Goal: Information Seeking & Learning: Learn about a topic

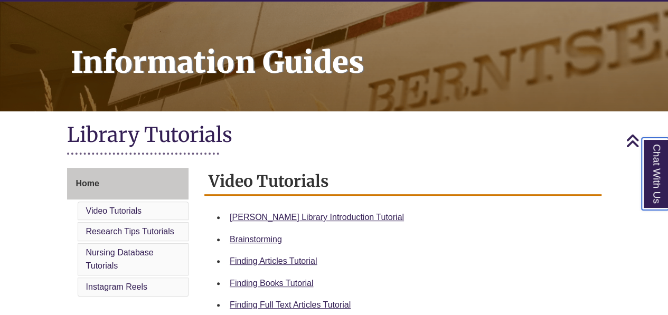
scroll to position [82, 0]
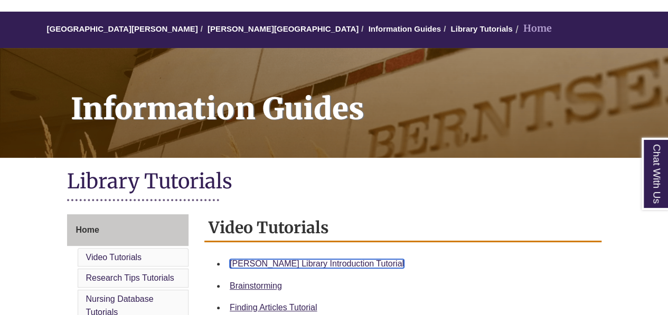
click at [291, 264] on link "Berntsen Library Introduction Tutorial" at bounding box center [317, 263] width 174 height 9
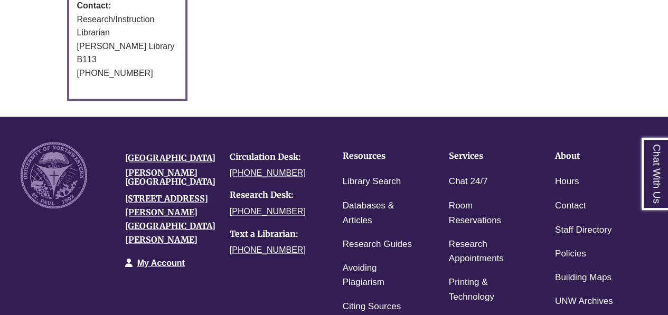
scroll to position [781, 0]
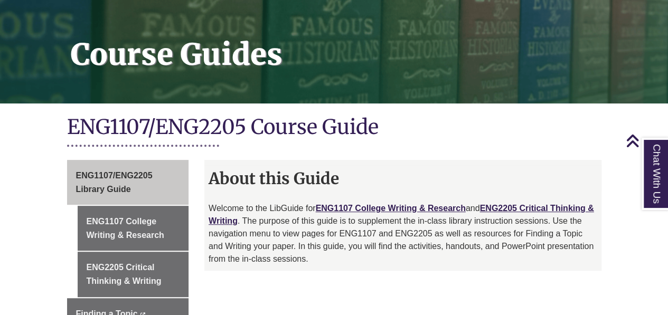
scroll to position [149, 0]
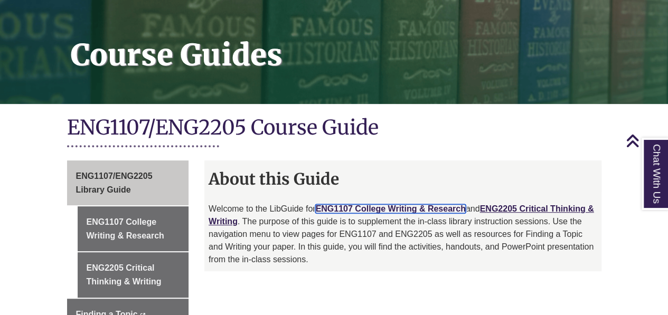
click at [409, 204] on link "ENG1107 College Writing & Research" at bounding box center [390, 208] width 150 height 9
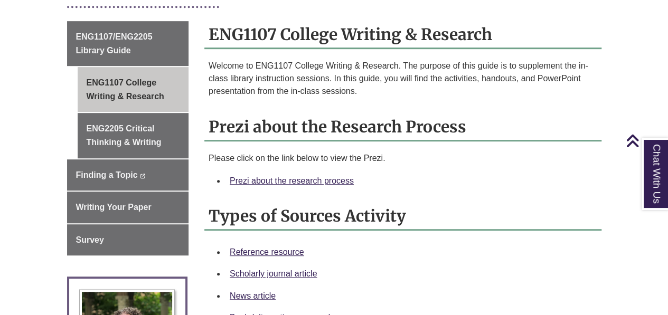
scroll to position [291, 0]
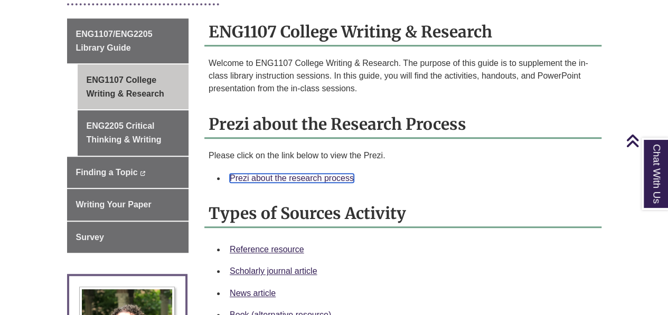
click at [307, 174] on link "Prezi about the research process" at bounding box center [292, 178] width 124 height 9
